Goal: Task Accomplishment & Management: Use online tool/utility

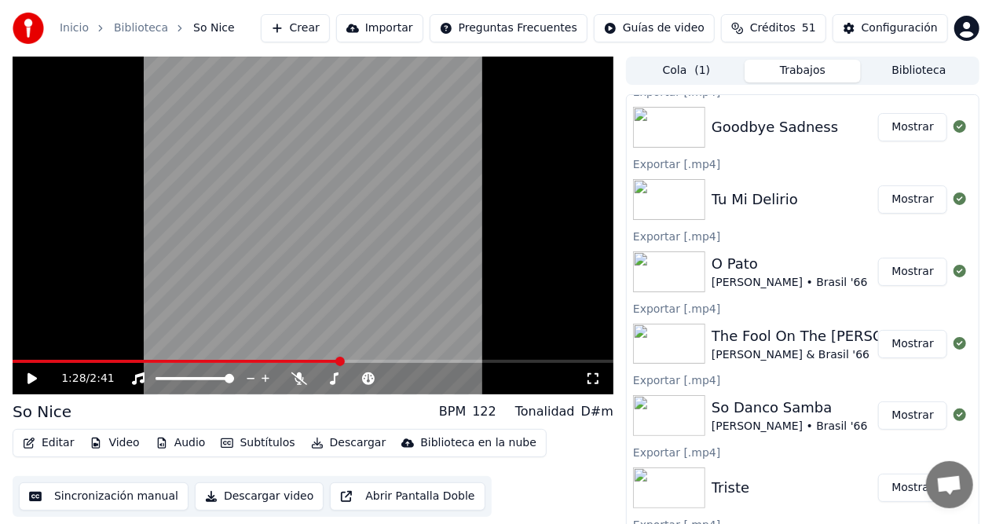
scroll to position [31, 0]
click at [330, 25] on button "Crear" at bounding box center [295, 28] width 69 height 28
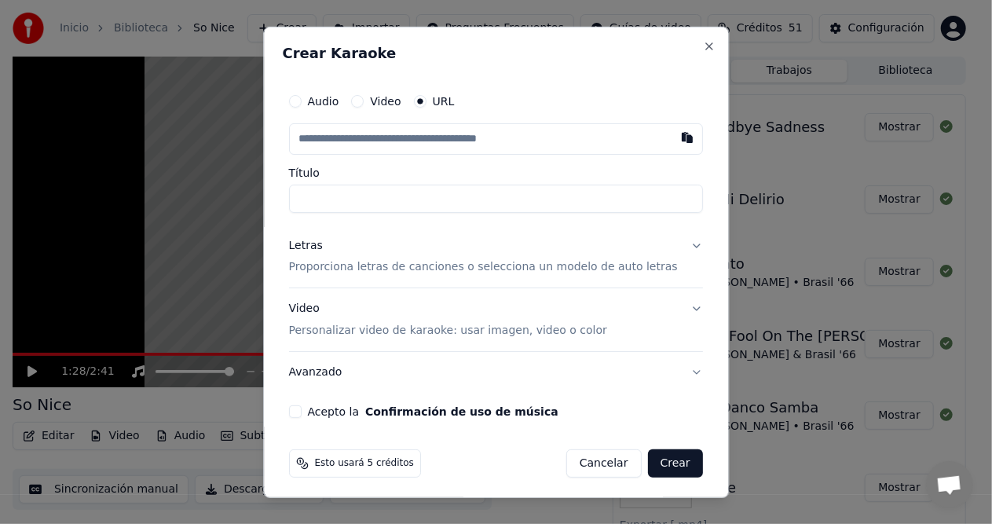
click at [342, 21] on html "Inicio Biblioteca So Nice Crear Importar Preguntas Frecuentes Guías de video Cr…" at bounding box center [496, 262] width 992 height 524
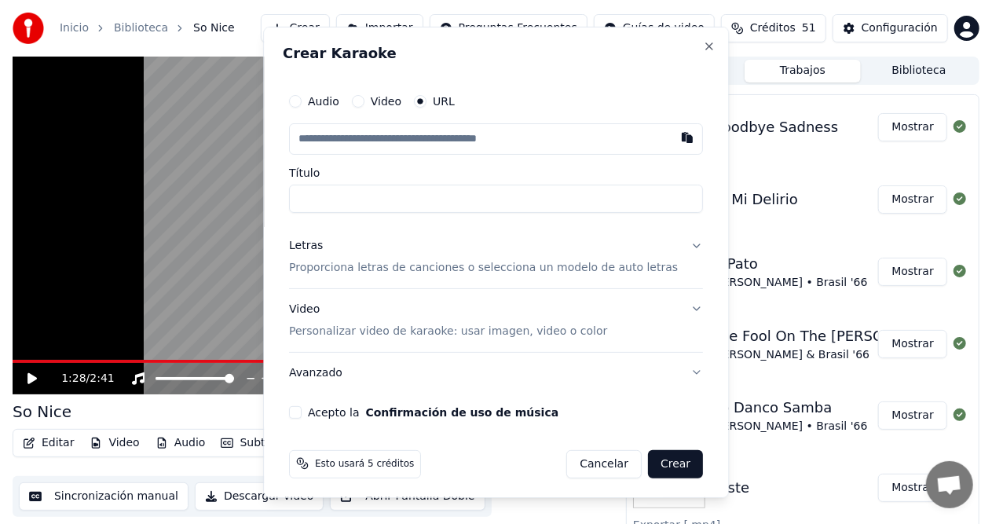
click at [350, 31] on div "Crear Karaoke Audio Video URL Título Letras Proporciona letras de canciones o s…" at bounding box center [496, 261] width 466 height 471
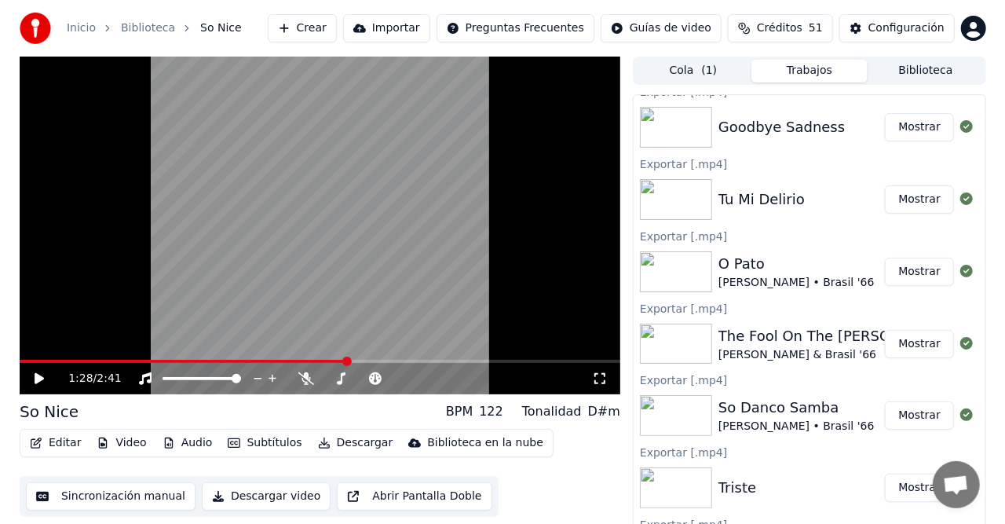
scroll to position [0, 0]
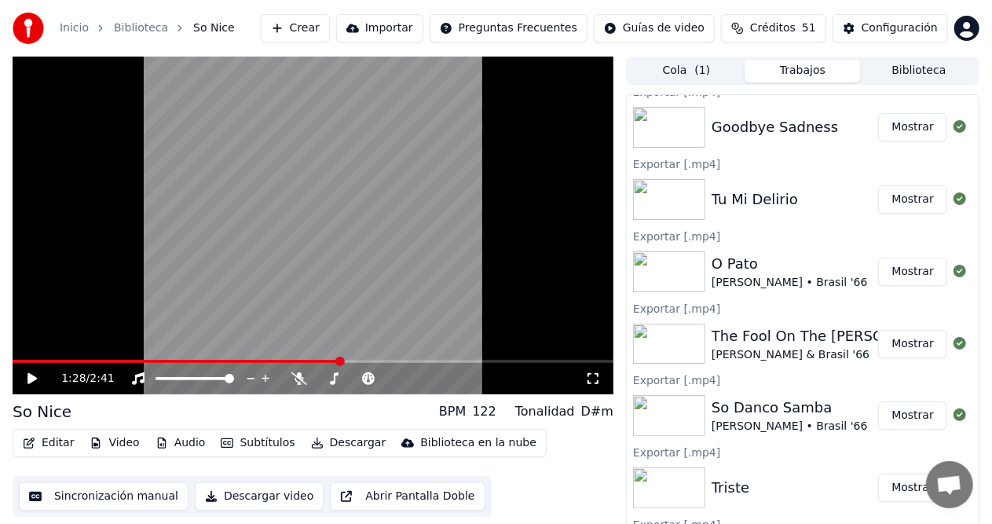
click at [330, 33] on button "Crear" at bounding box center [295, 28] width 69 height 28
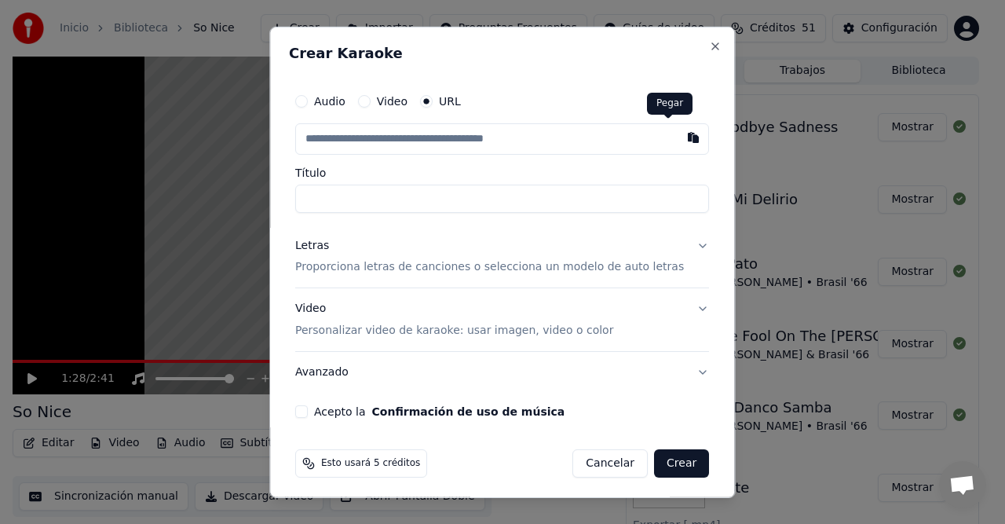
click at [679, 135] on button "button" at bounding box center [694, 137] width 31 height 28
type input "**********"
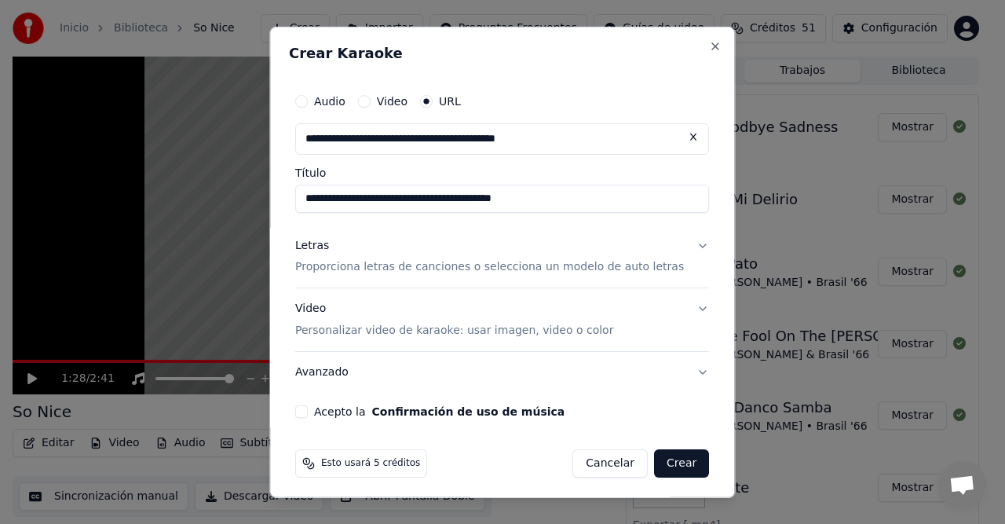
type input "**********"
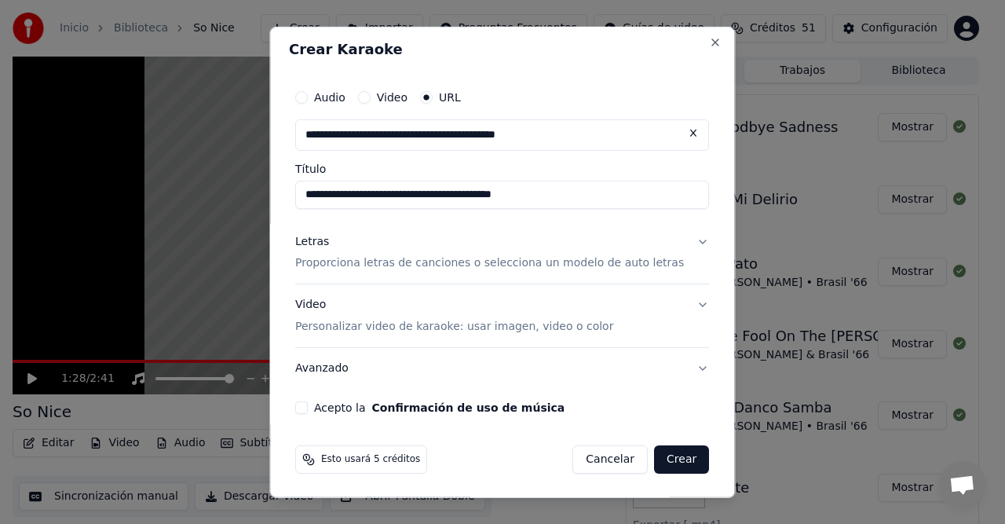
scroll to position [5, 0]
click at [679, 240] on button "Letras Proporciona letras de canciones o selecciona un modelo de auto letras" at bounding box center [502, 251] width 414 height 63
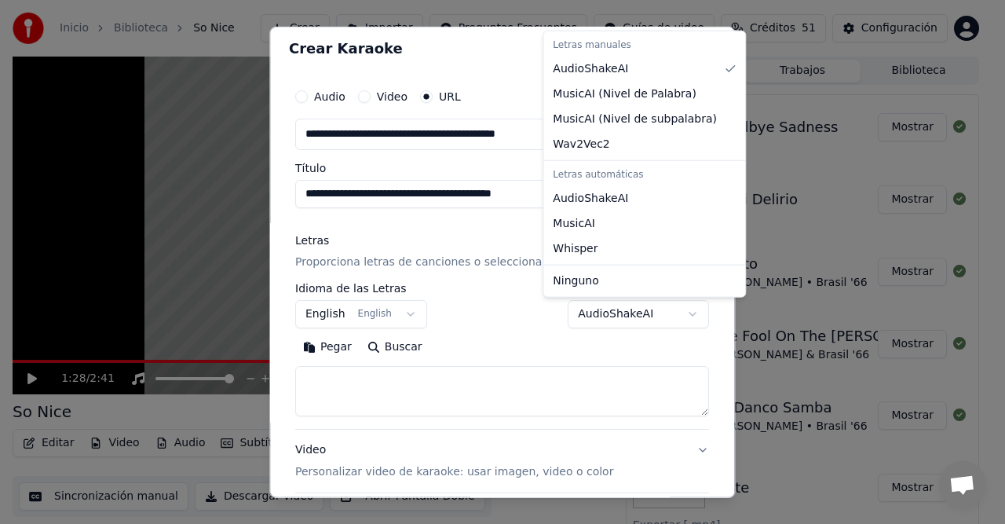
click at [668, 313] on body "Inicio Biblioteca So Nice Crear Importar Preguntas Frecuentes Guías de video Cr…" at bounding box center [496, 262] width 992 height 524
select select "****"
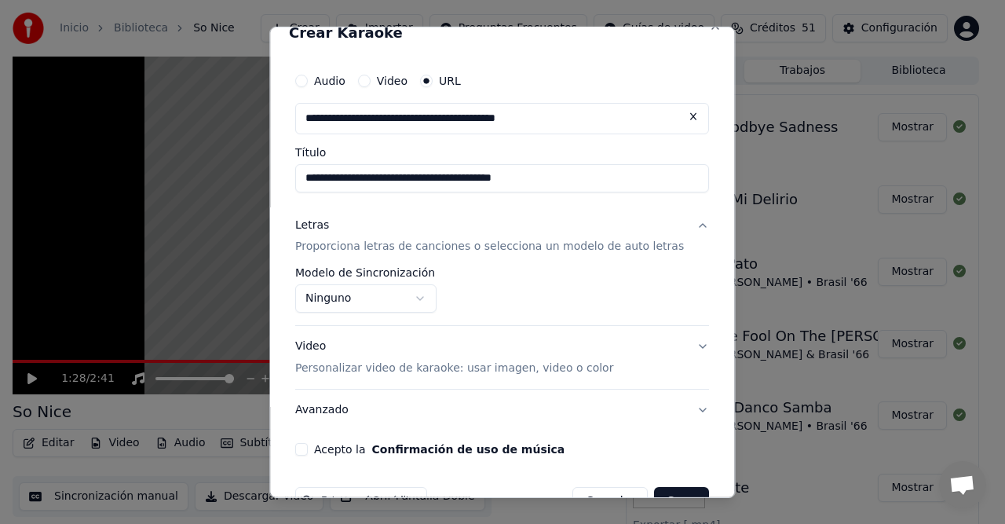
scroll to position [0, 0]
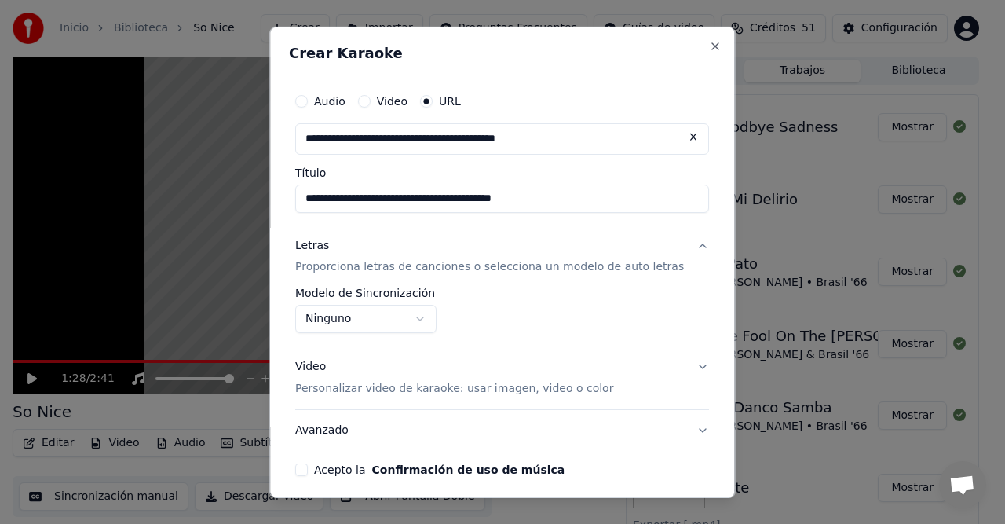
click at [675, 425] on button "Avanzado" at bounding box center [502, 430] width 414 height 41
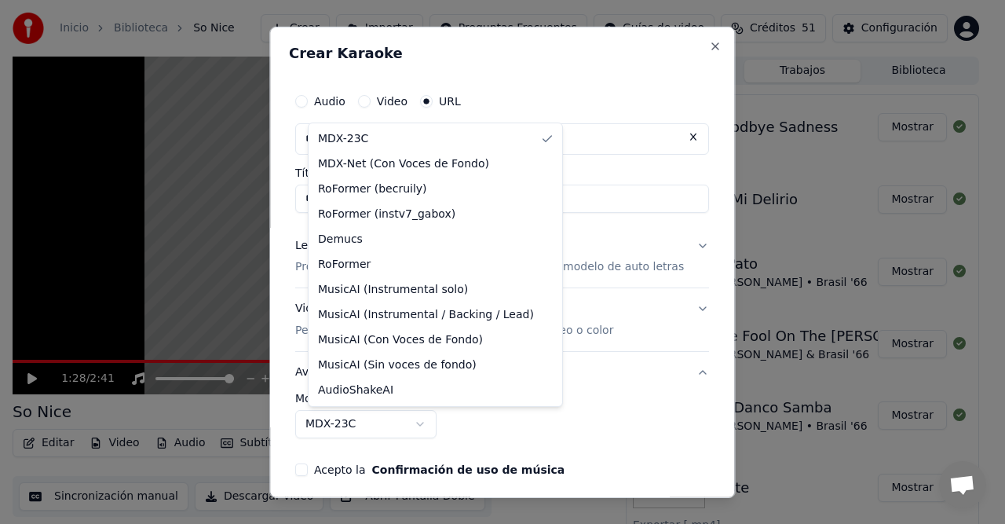
click at [433, 419] on body "Inicio Biblioteca So Nice Crear Importar Preguntas Frecuentes Guías de video Cr…" at bounding box center [496, 262] width 992 height 524
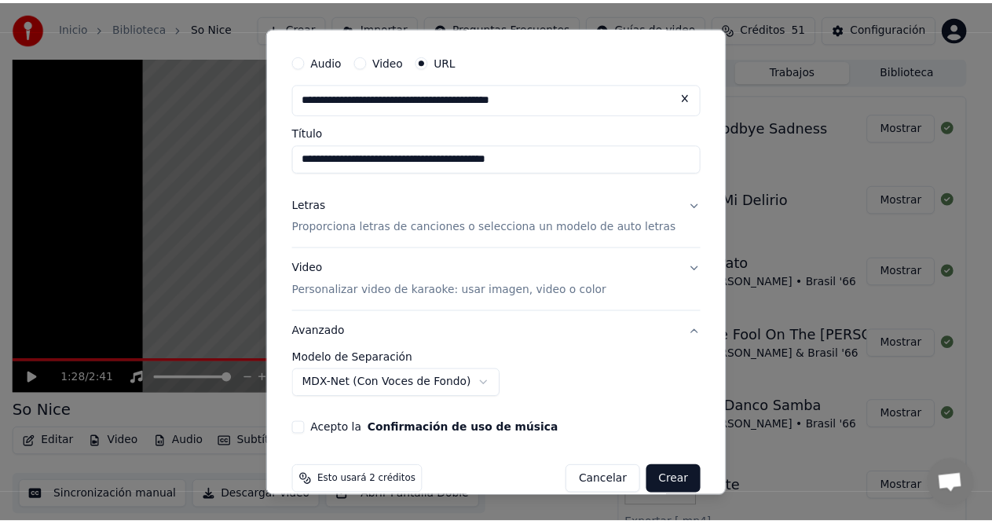
scroll to position [63, 0]
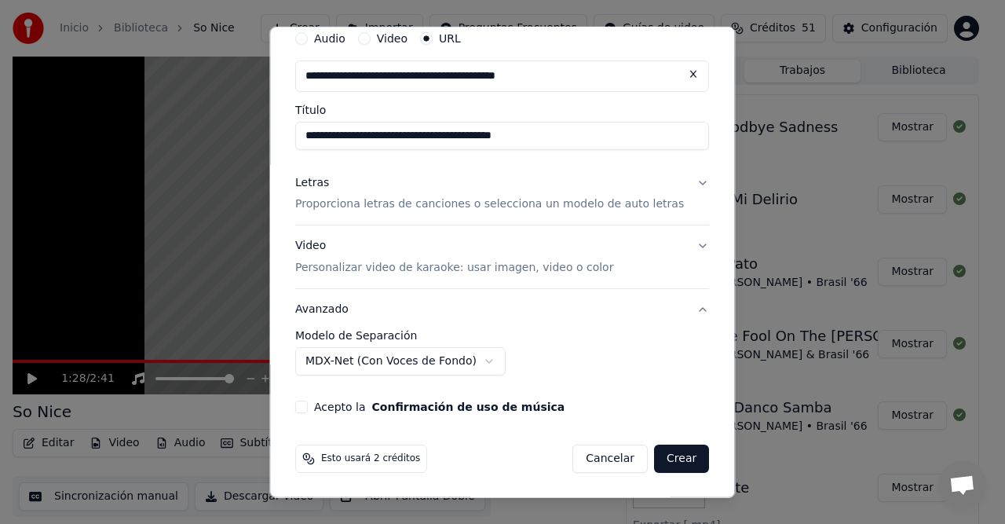
click at [308, 408] on button "Acepto la Confirmación de uso de música" at bounding box center [301, 407] width 13 height 13
click at [669, 456] on button "Crear" at bounding box center [681, 458] width 55 height 28
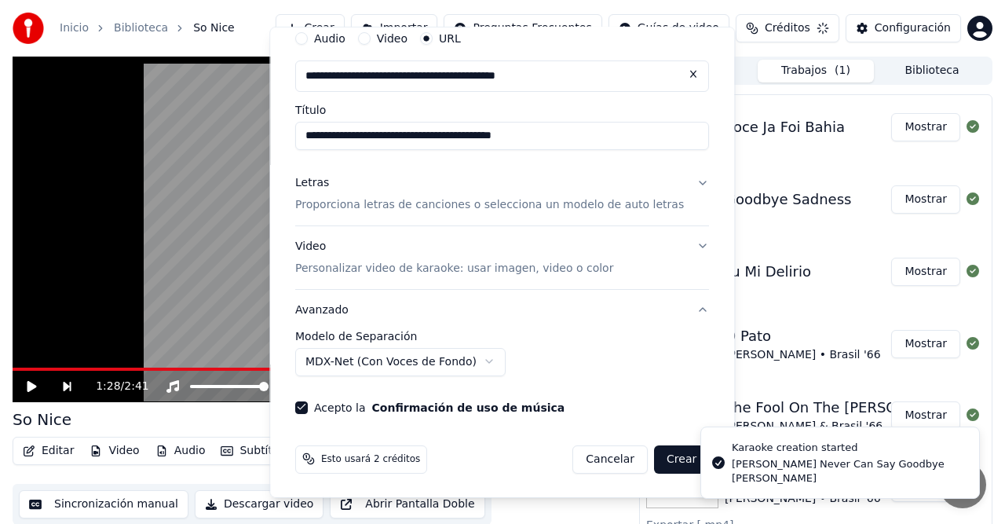
select select "******"
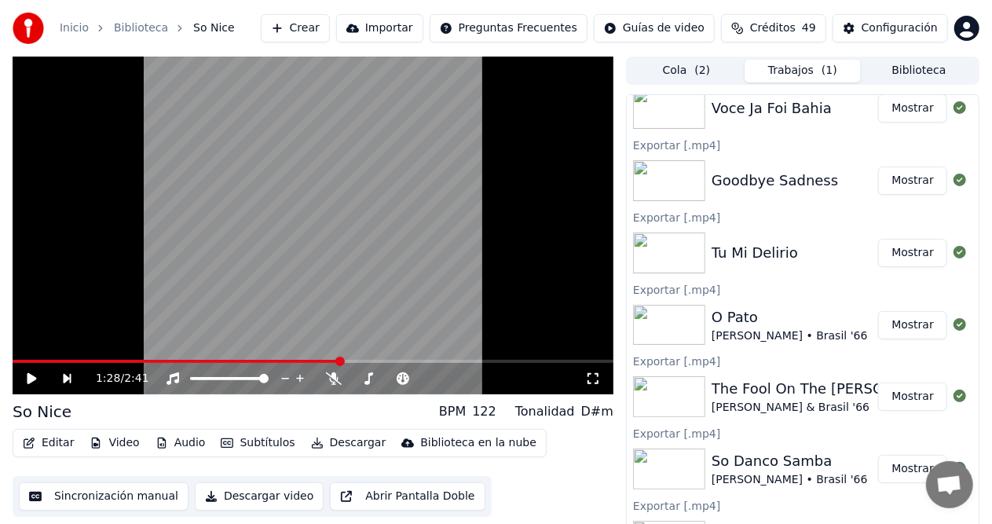
scroll to position [151, 0]
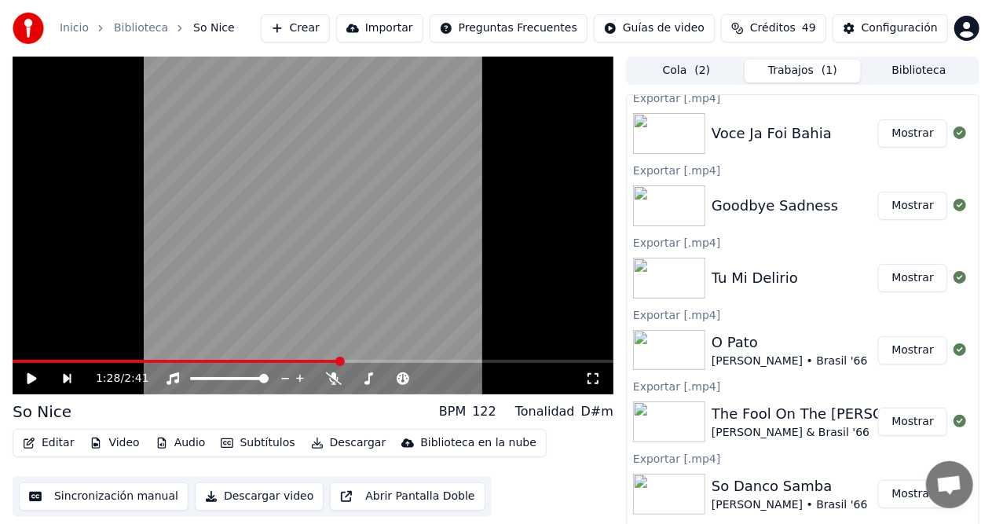
click at [821, 72] on button "Trabajos ( 1 )" at bounding box center [802, 71] width 116 height 23
click at [791, 71] on button "Trabajos ( 1 )" at bounding box center [802, 71] width 116 height 23
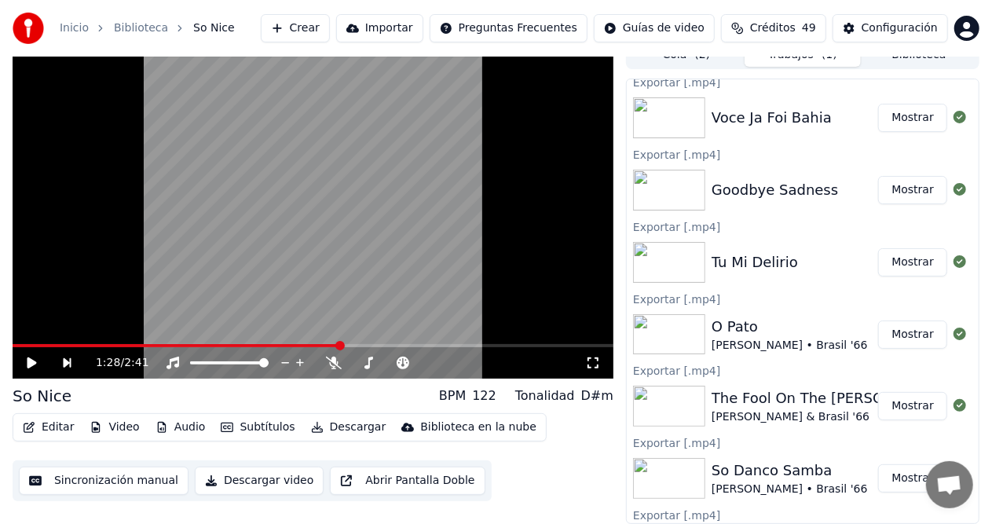
click at [710, 71] on div "Cola ( 2 ) Trabajos ( 1 ) Biblioteca Crear Karaoke [PERSON_NAME] Never Can Say …" at bounding box center [802, 282] width 353 height 483
click at [768, 72] on div "Cola ( 2 ) Trabajos ( 1 ) Biblioteca Crear Karaoke [PERSON_NAME] Never Can Say …" at bounding box center [802, 282] width 353 height 483
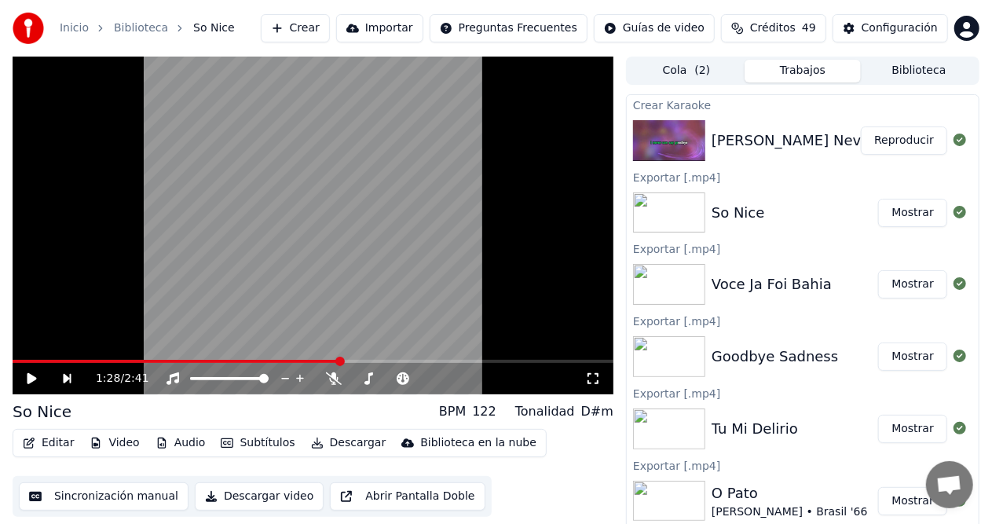
click at [446, 316] on video at bounding box center [313, 226] width 601 height 338
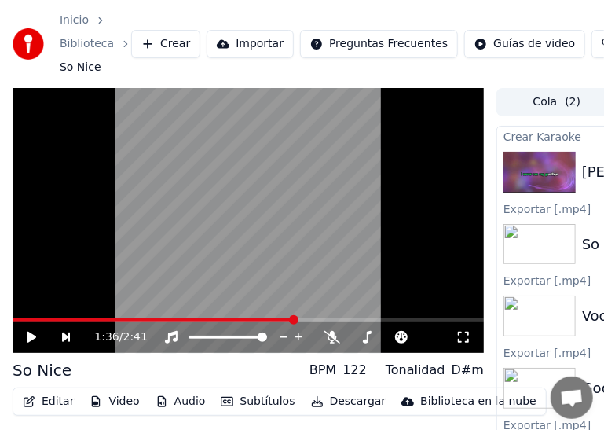
click at [30, 339] on icon at bounding box center [31, 336] width 9 height 11
click at [30, 339] on icon at bounding box center [31, 336] width 8 height 9
click at [31, 336] on icon at bounding box center [31, 336] width 9 height 11
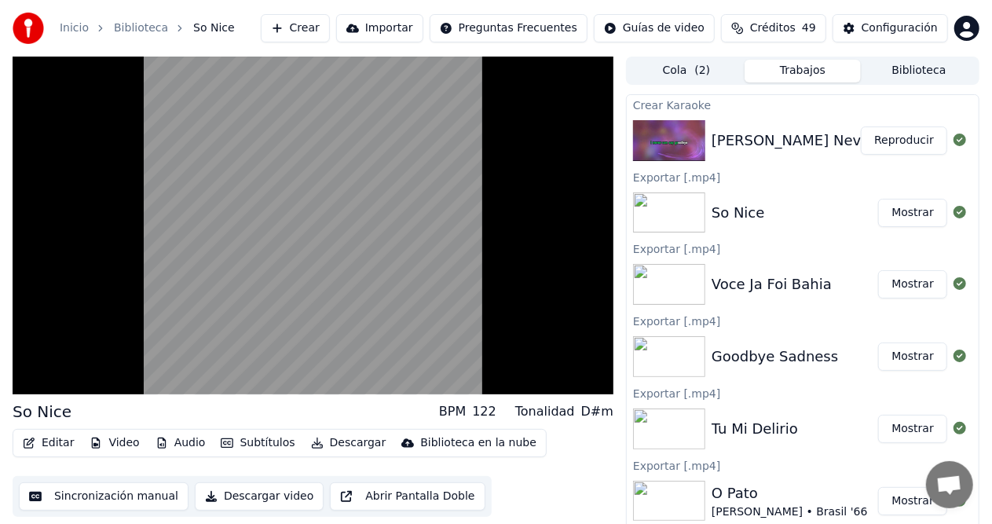
drag, startPoint x: 905, startPoint y: 145, endPoint x: 890, endPoint y: 169, distance: 28.6
click at [905, 145] on button "Reproducir" at bounding box center [904, 140] width 86 height 28
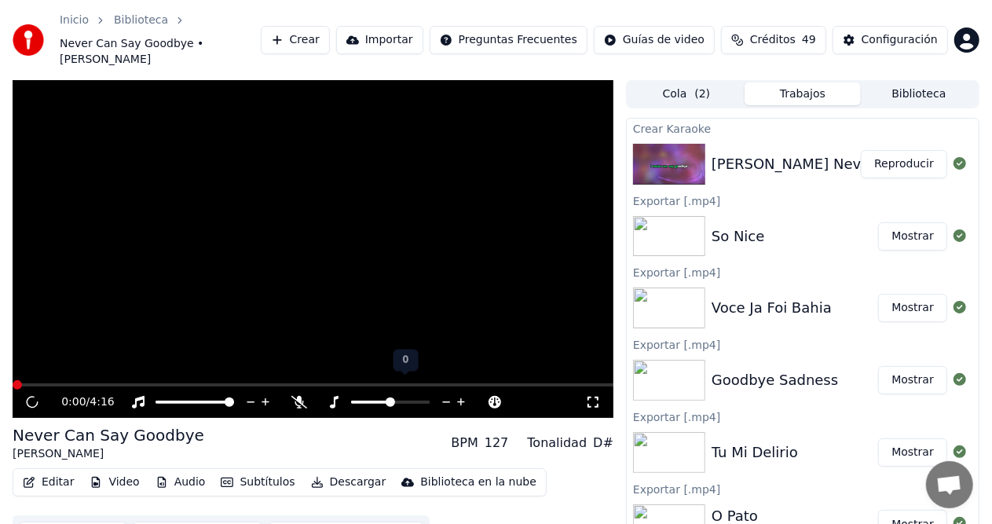
click at [338, 396] on icon at bounding box center [334, 402] width 16 height 13
click at [450, 394] on icon at bounding box center [446, 402] width 15 height 16
click at [38, 396] on icon at bounding box center [43, 402] width 36 height 13
click at [911, 150] on button "Reproducir" at bounding box center [904, 164] width 86 height 28
click at [335, 396] on icon at bounding box center [334, 402] width 9 height 13
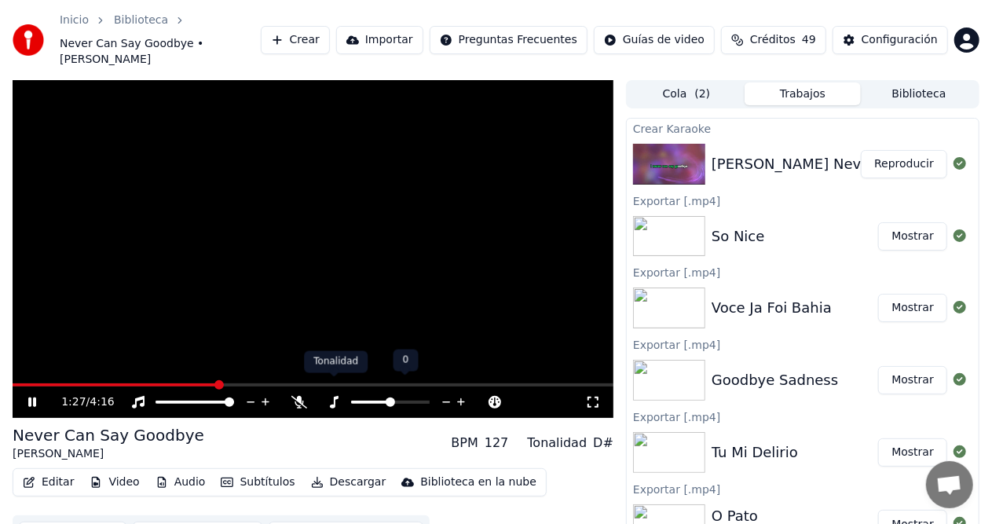
click at [339, 396] on icon at bounding box center [334, 402] width 16 height 13
click at [451, 394] on icon at bounding box center [446, 402] width 15 height 16
click at [75, 407] on div "3:04 / 4:16 Never Can Say Goodbye [PERSON_NAME] BPM 127 Tonalidad C# Editar Vid…" at bounding box center [313, 321] width 601 height 483
